Goal: Find contact information: Find contact information

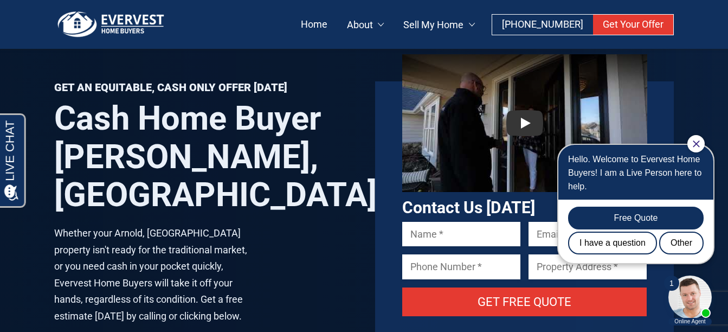
scroll to position [54, 0]
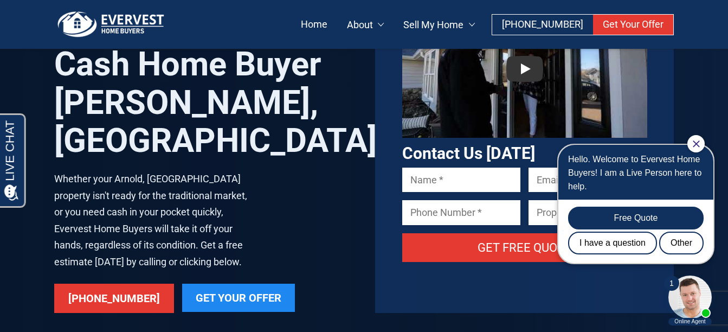
click at [697, 144] on icon "Close Chat" at bounding box center [696, 143] width 7 height 7
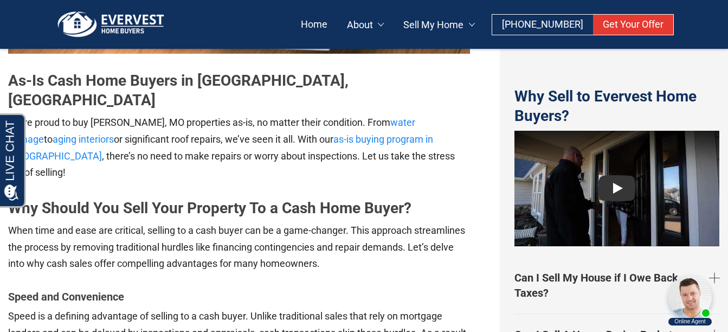
scroll to position [1898, 0]
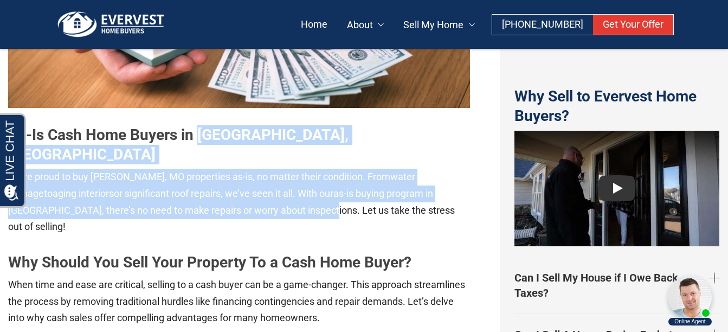
drag, startPoint x: 198, startPoint y: 152, endPoint x: 200, endPoint y: 96, distance: 56.4
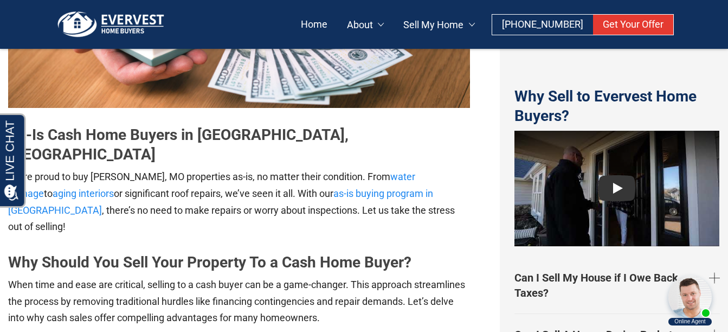
drag, startPoint x: 200, startPoint y: 96, endPoint x: 232, endPoint y: 164, distance: 75.2
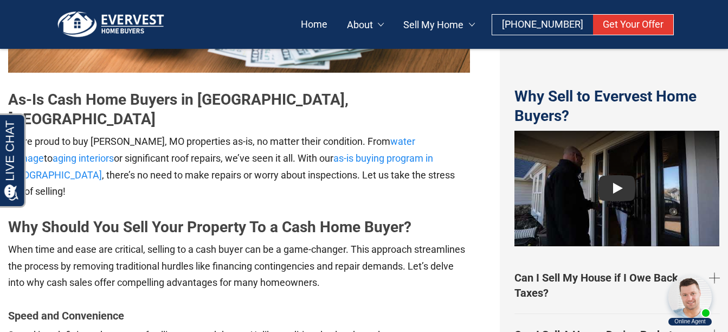
scroll to position [1952, 0]
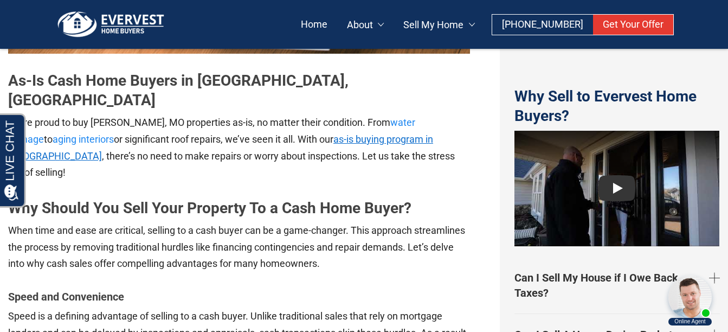
click at [325, 133] on link "as-is buying program in Arnold" at bounding box center [220, 147] width 425 height 28
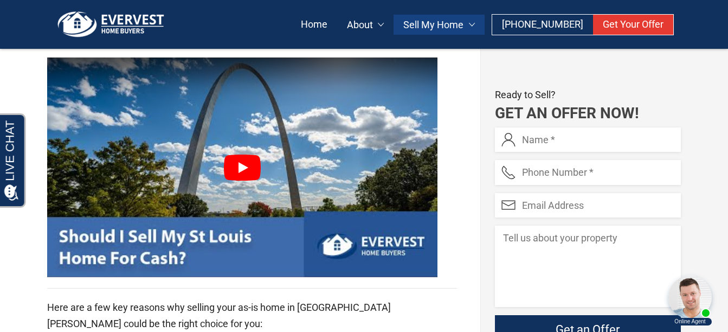
scroll to position [1084, 0]
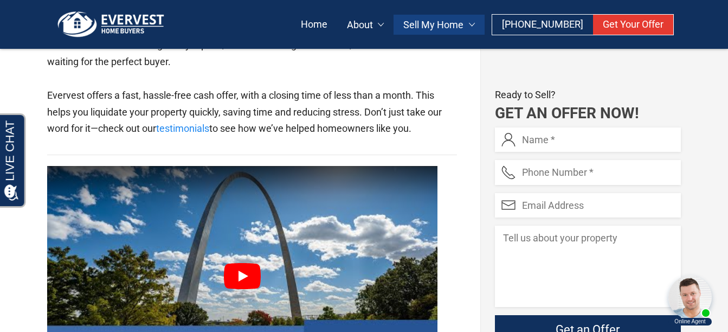
click at [240, 191] on link at bounding box center [242, 276] width 390 height 220
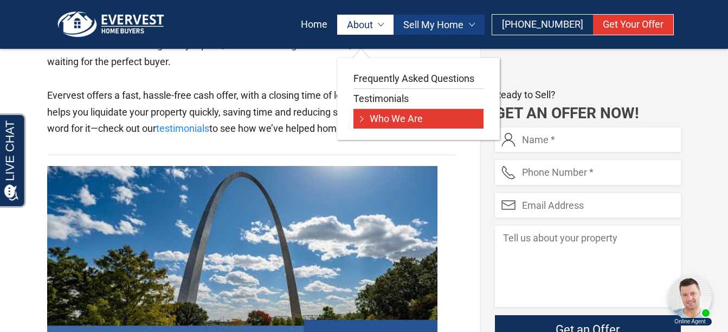
click at [392, 123] on link "Who We Are" at bounding box center [418, 119] width 130 height 20
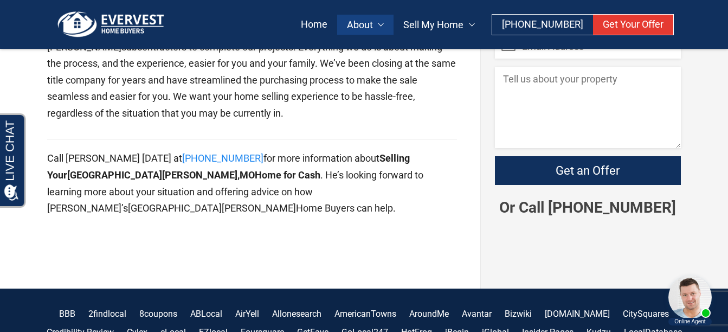
scroll to position [1572, 0]
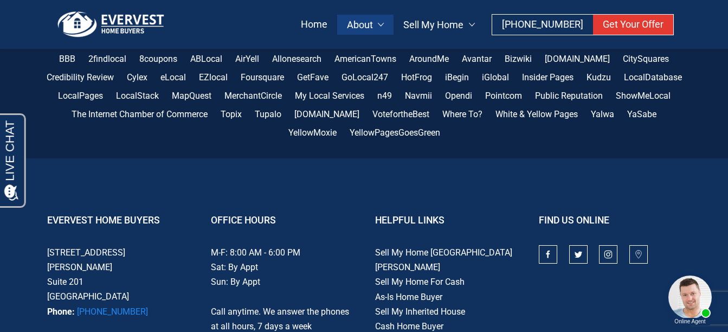
drag, startPoint x: 48, startPoint y: 132, endPoint x: 121, endPoint y: 136, distance: 73.3
click at [121, 245] on p "3015 Salena Street Suite 201 St Louis, MO 63118 Phone: (314) 730-0366" at bounding box center [118, 282] width 143 height 74
copy p "[STREET_ADDRESS][PERSON_NAME]"
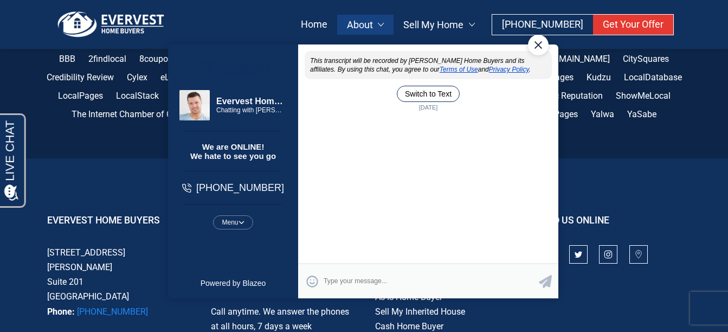
scroll to position [0, 0]
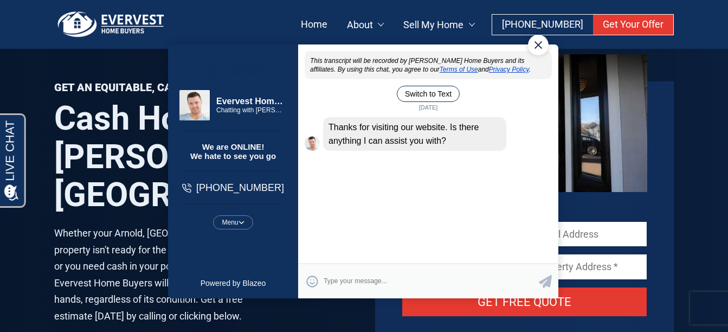
click at [538, 45] on div "Close Chat" at bounding box center [538, 45] width 21 height 21
